Goal: Feedback & Contribution: Leave review/rating

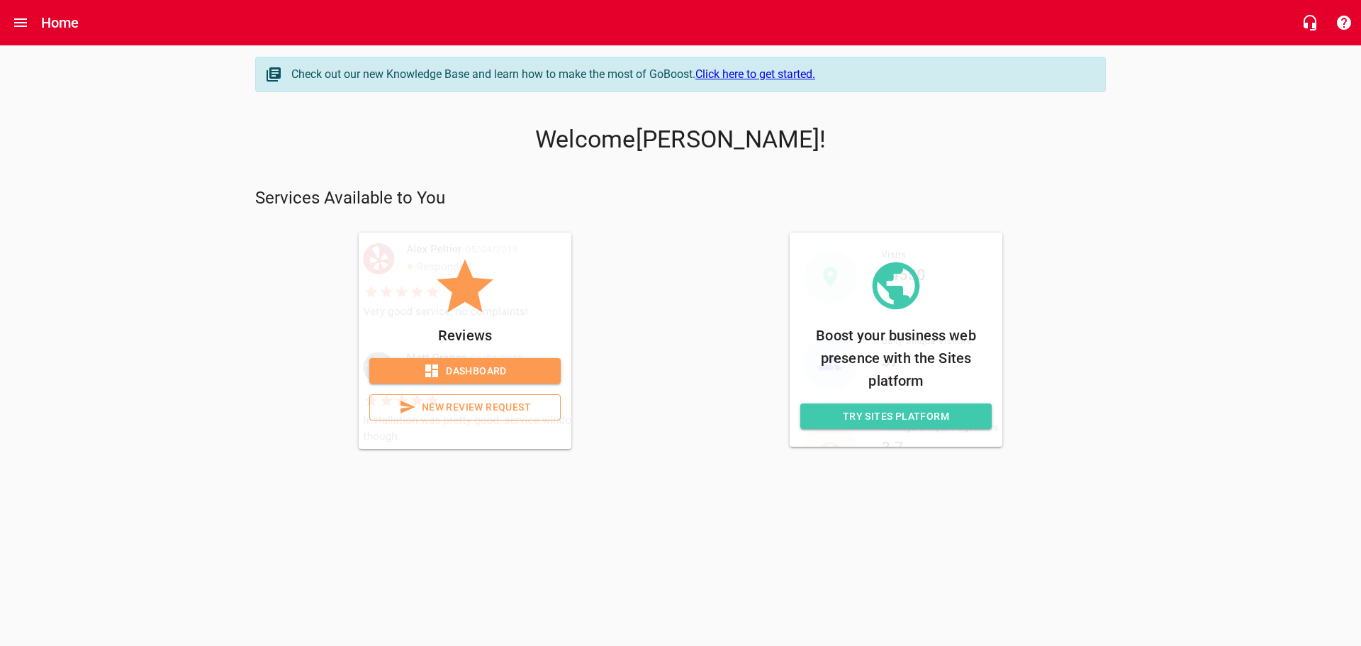
click at [467, 411] on span "New Review Request" at bounding box center [464, 407] width 167 height 18
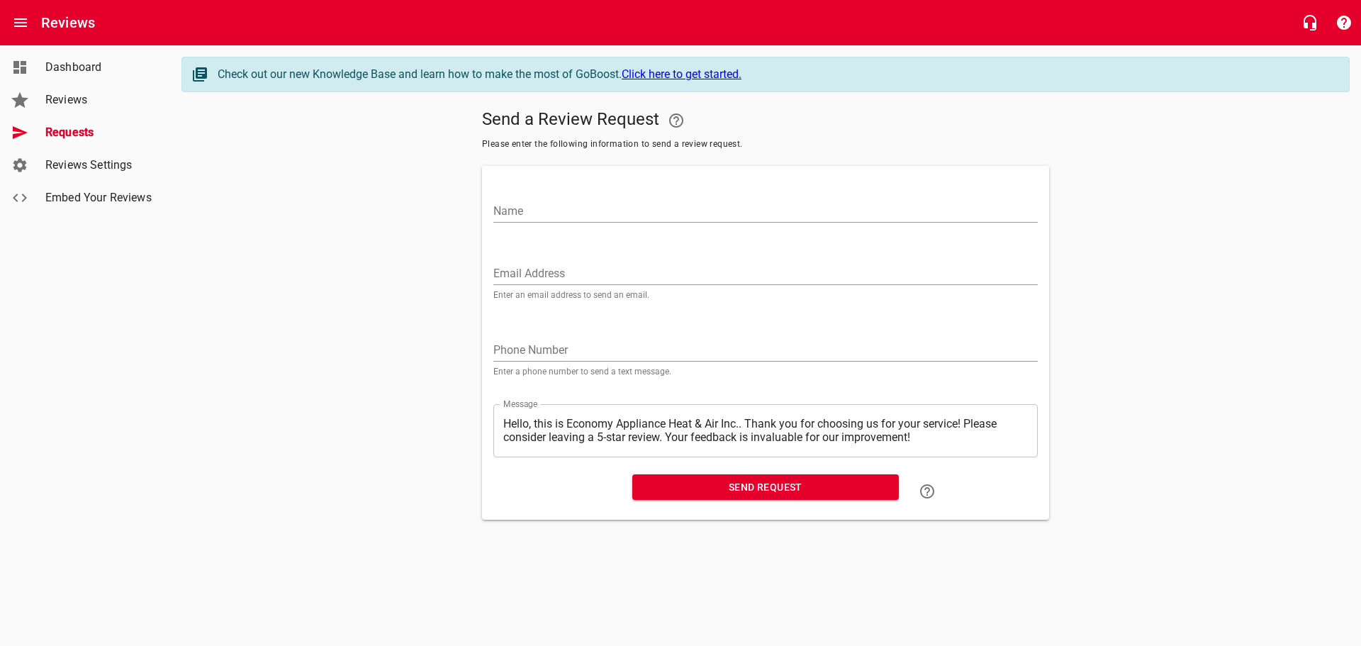
click at [506, 207] on input "Name" at bounding box center [765, 211] width 545 height 23
paste input "[PERSON_NAME]"
type input "[PERSON_NAME]"
click at [567, 271] on input "Email Address" at bounding box center [765, 273] width 545 height 23
paste input "[EMAIL_ADDRESS][DOMAIN_NAME]"
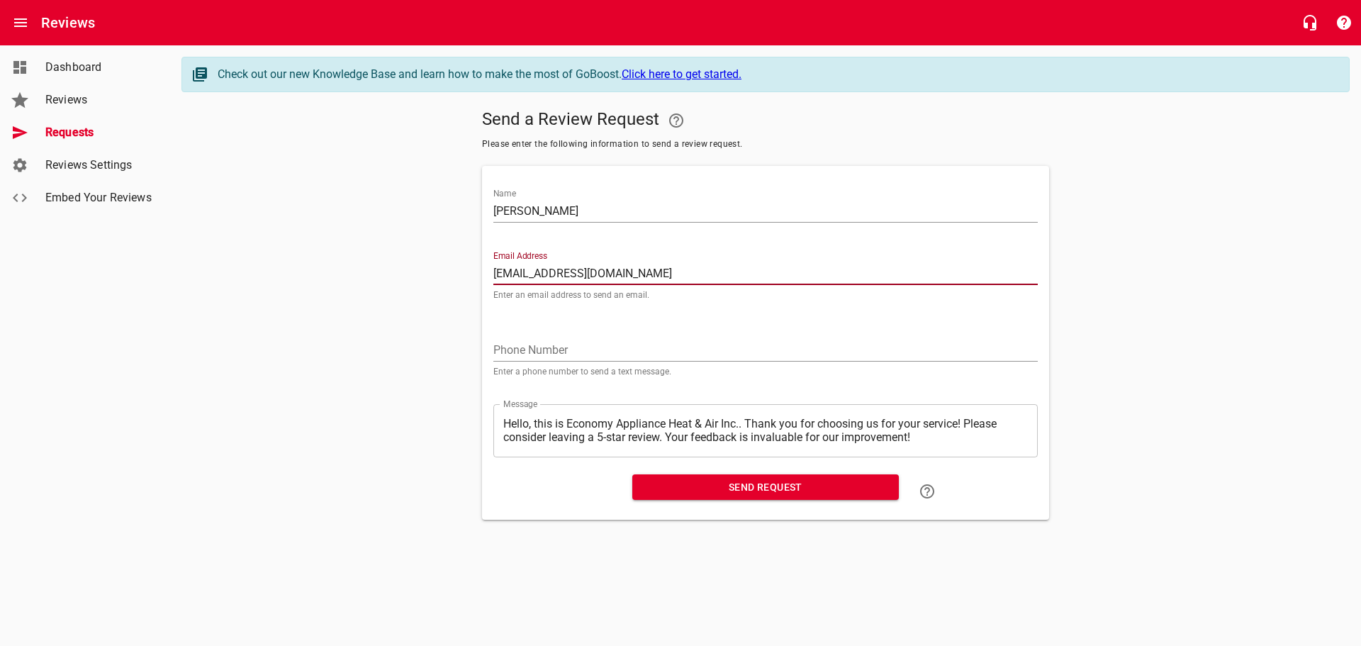
type input "[EMAIL_ADDRESS][DOMAIN_NAME]"
click at [681, 493] on span "Send Request" at bounding box center [766, 488] width 244 height 18
